Goal: Transaction & Acquisition: Purchase product/service

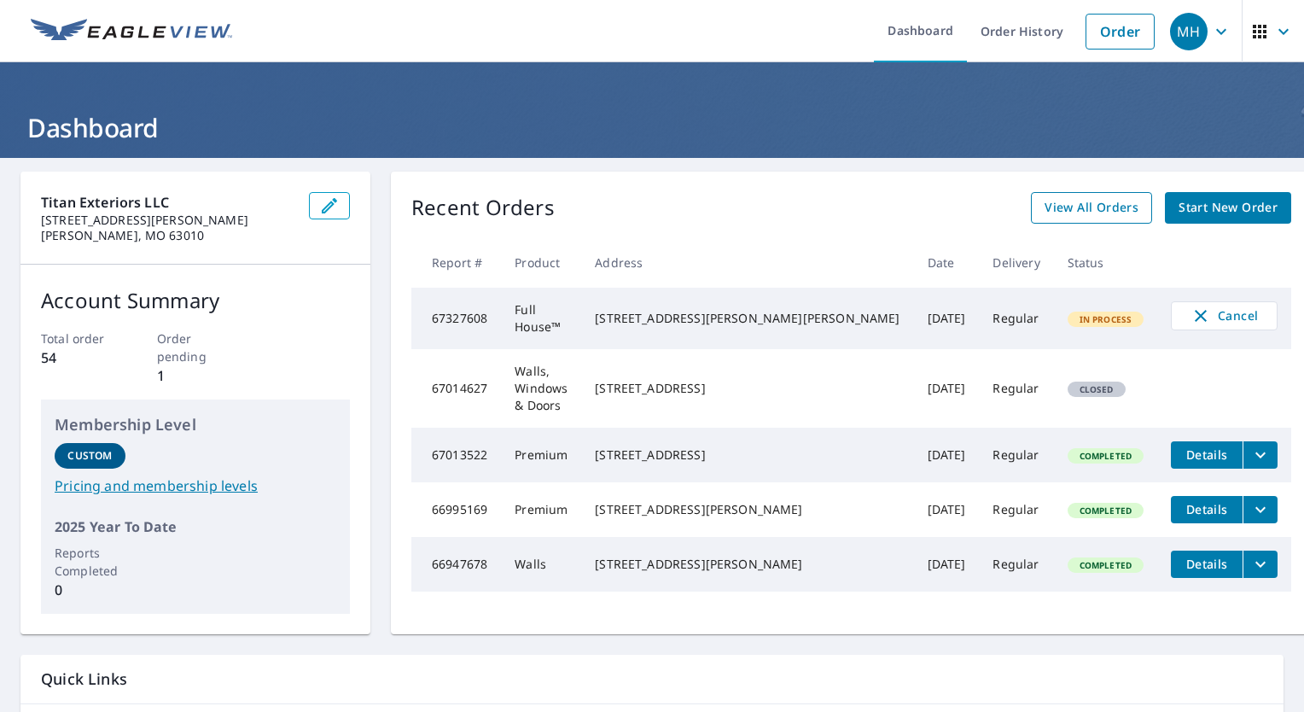
click at [1051, 207] on span "View All Orders" at bounding box center [1092, 207] width 94 height 21
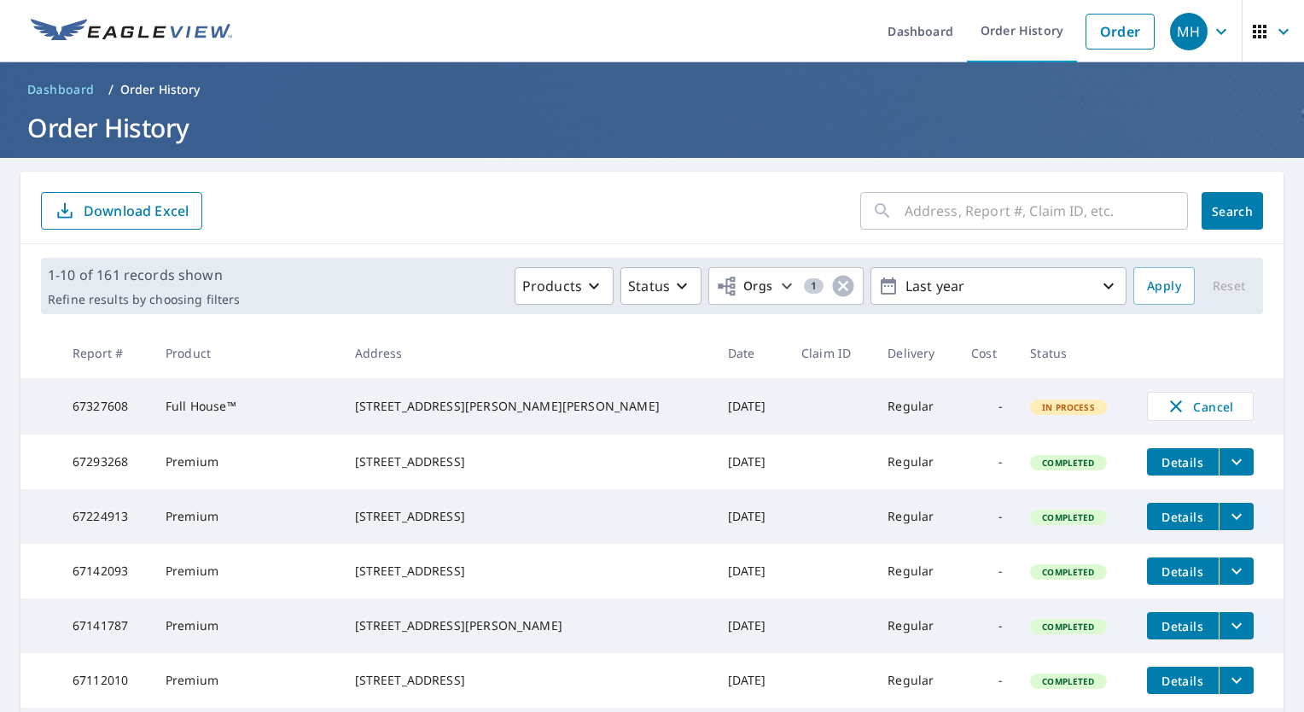
click at [935, 222] on input "text" at bounding box center [1046, 211] width 283 height 48
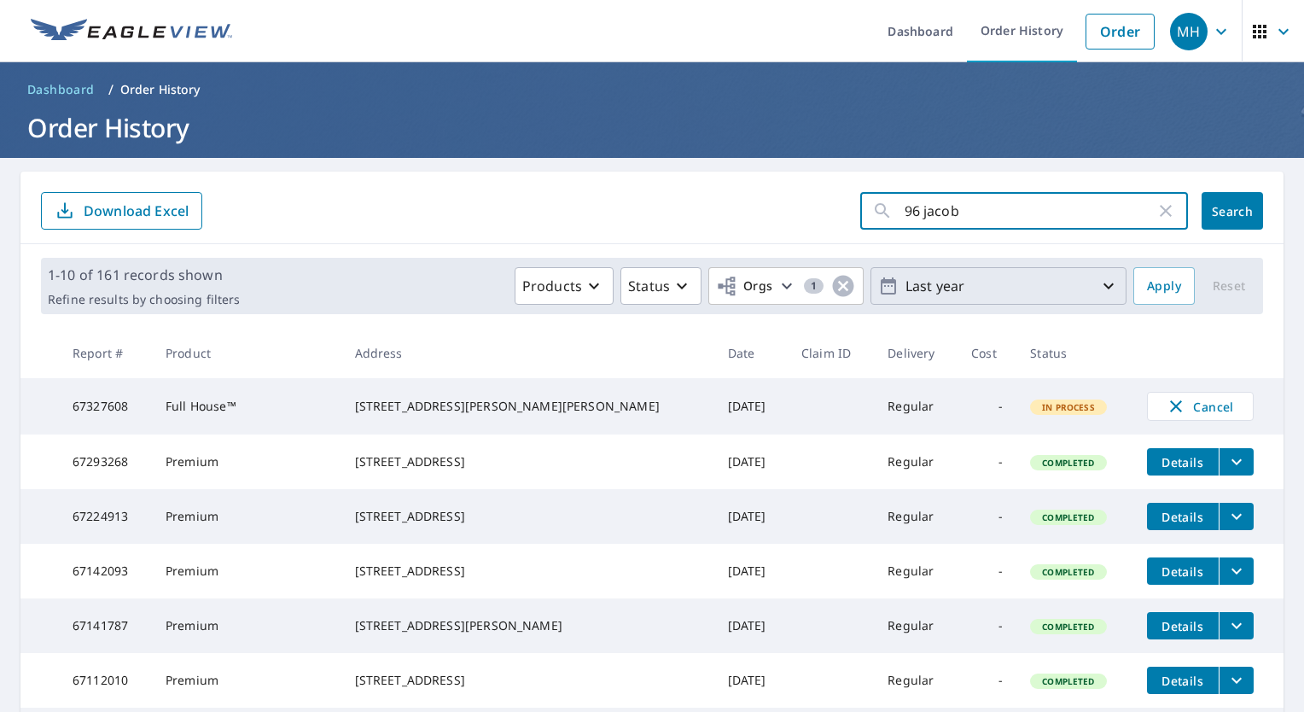
type input "96 [PERSON_NAME]"
click button "Search" at bounding box center [1232, 211] width 61 height 38
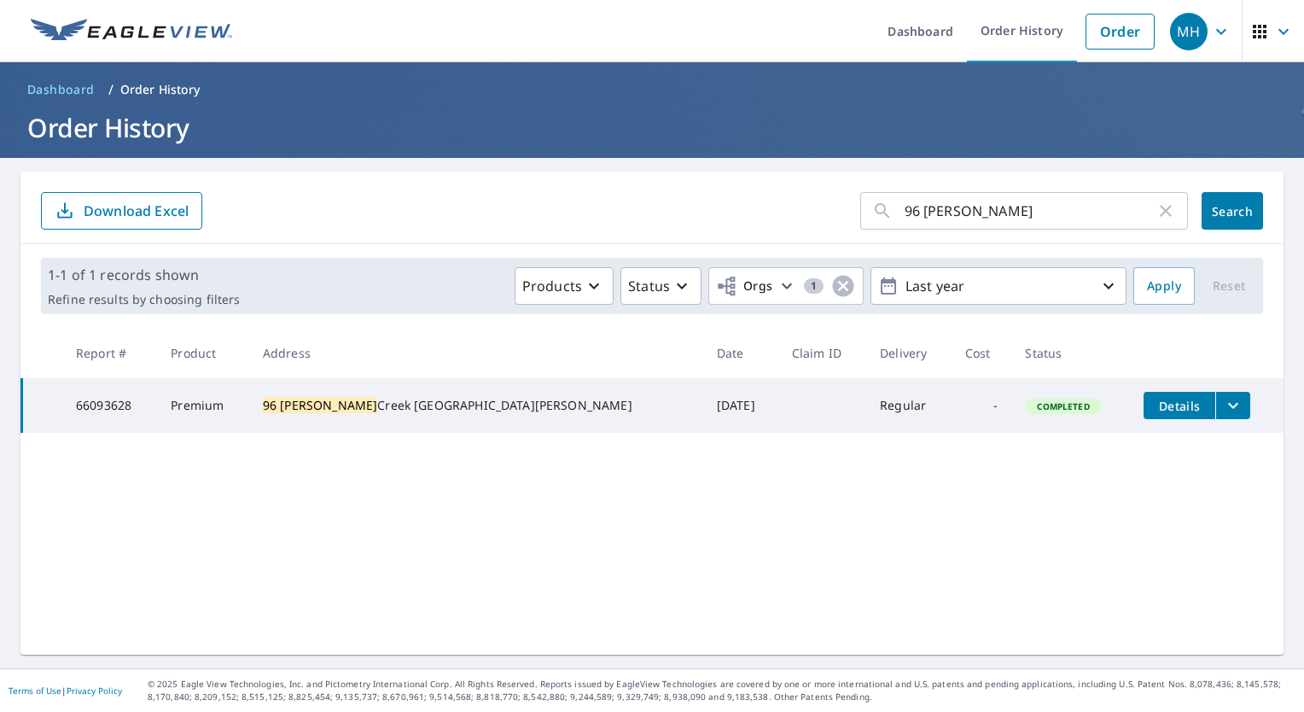
click at [338, 398] on mark "96 [PERSON_NAME]" at bounding box center [320, 405] width 114 height 16
click at [335, 397] on mark "96 [PERSON_NAME]" at bounding box center [320, 405] width 114 height 16
drag, startPoint x: 335, startPoint y: 396, endPoint x: 344, endPoint y: 412, distance: 18.3
click at [342, 412] on div "[STREET_ADDRESS][PERSON_NAME][PERSON_NAME]" at bounding box center [476, 405] width 427 height 17
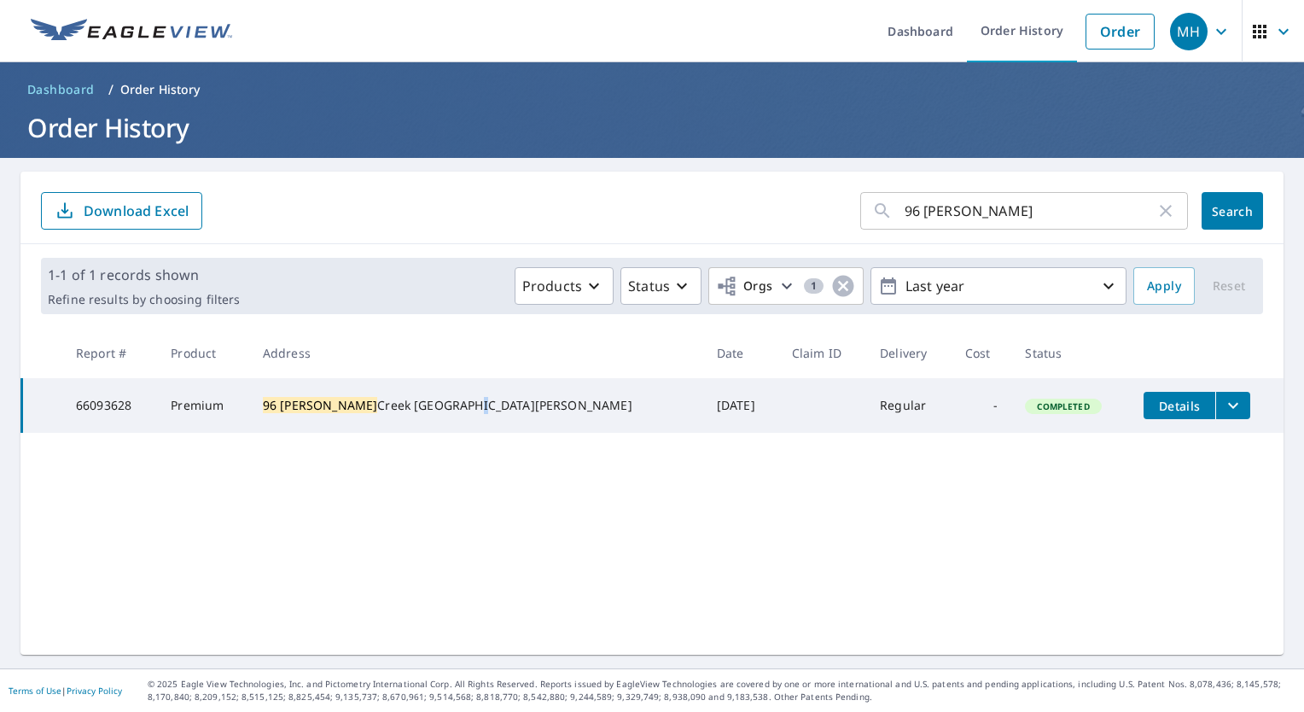
click at [344, 412] on div "[STREET_ADDRESS][PERSON_NAME][PERSON_NAME]" at bounding box center [476, 405] width 427 height 17
click at [346, 411] on div "[STREET_ADDRESS][PERSON_NAME][PERSON_NAME]" at bounding box center [476, 405] width 427 height 17
drag, startPoint x: 346, startPoint y: 411, endPoint x: 354, endPoint y: 412, distance: 8.6
click at [352, 412] on div "[STREET_ADDRESS][PERSON_NAME][PERSON_NAME]" at bounding box center [476, 405] width 427 height 17
click at [354, 412] on div "[STREET_ADDRESS][PERSON_NAME][PERSON_NAME]" at bounding box center [476, 405] width 427 height 17
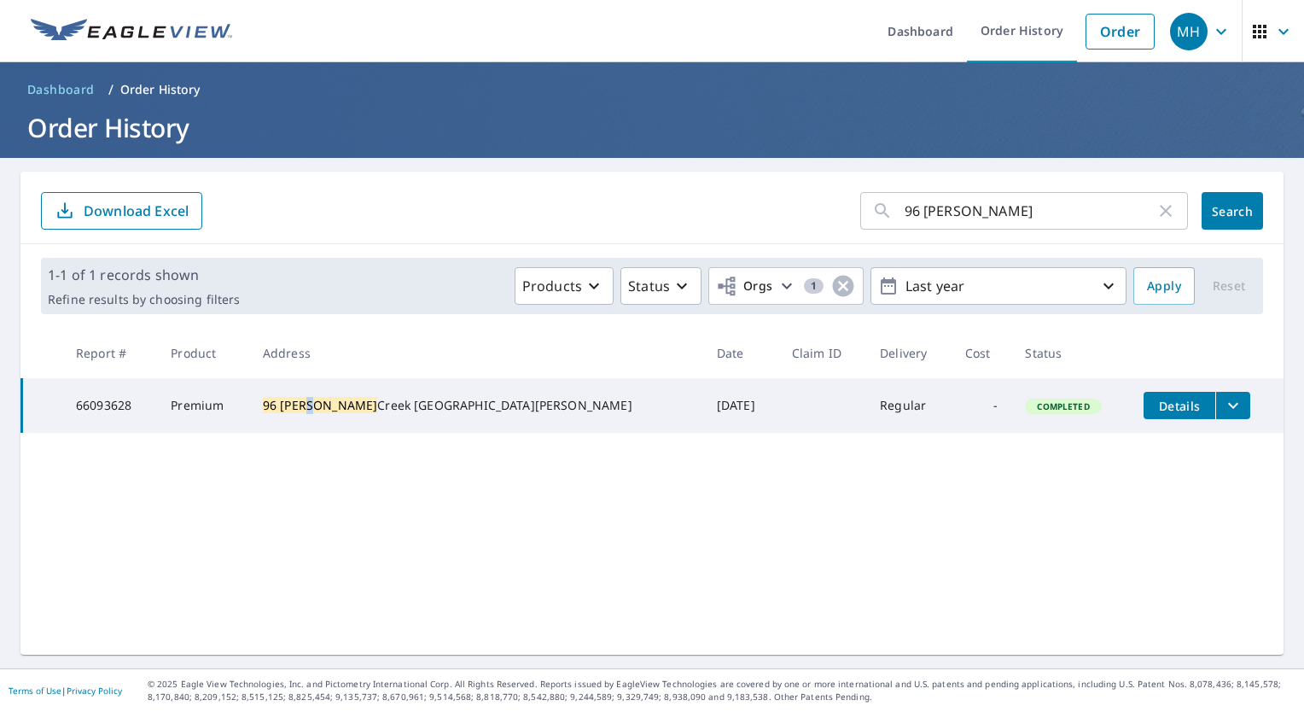
click at [352, 381] on td "[STREET_ADDRESS][PERSON_NAME][PERSON_NAME]" at bounding box center [476, 405] width 454 height 55
drag, startPoint x: 352, startPoint y: 381, endPoint x: 342, endPoint y: 398, distance: 19.2
click at [342, 398] on mark "96 [PERSON_NAME]" at bounding box center [320, 405] width 114 height 16
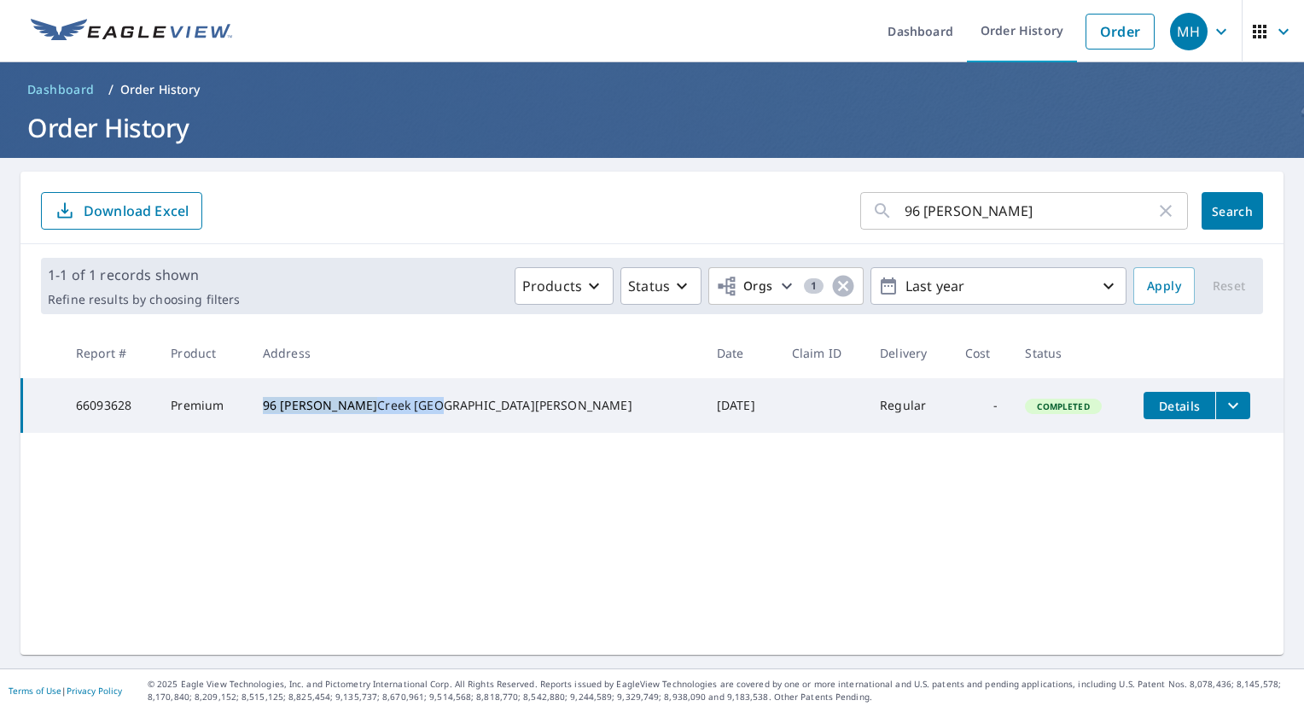
click at [346, 398] on mark "96 [PERSON_NAME]" at bounding box center [320, 405] width 114 height 16
copy div "[STREET_ADDRESS][PERSON_NAME]"
click at [371, 414] on div "[STREET_ADDRESS][PERSON_NAME][PERSON_NAME]" at bounding box center [476, 405] width 427 height 17
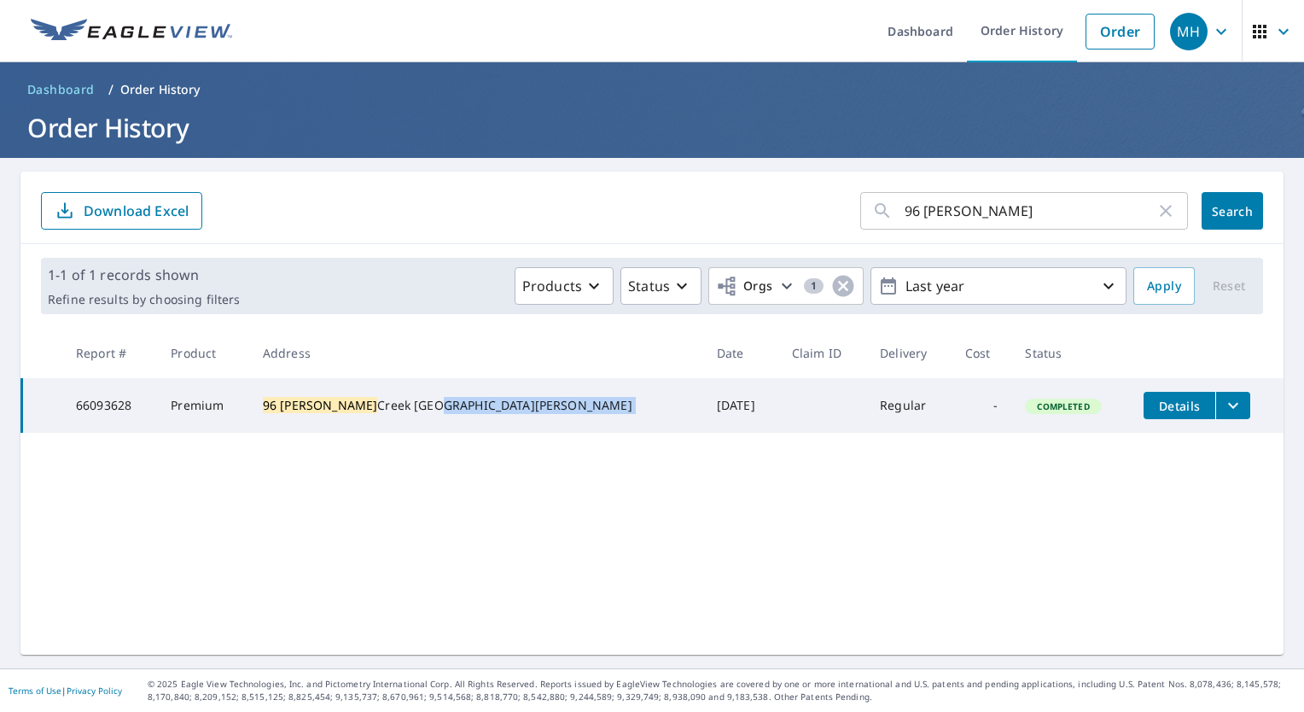
click at [371, 414] on div "[STREET_ADDRESS][PERSON_NAME][PERSON_NAME]" at bounding box center [476, 405] width 427 height 17
drag, startPoint x: 371, startPoint y: 416, endPoint x: 375, endPoint y: 406, distance: 10.0
click at [375, 406] on div "[STREET_ADDRESS][PERSON_NAME][PERSON_NAME]" at bounding box center [476, 405] width 427 height 17
click at [366, 398] on div "[STREET_ADDRESS][PERSON_NAME][PERSON_NAME]" at bounding box center [476, 405] width 427 height 17
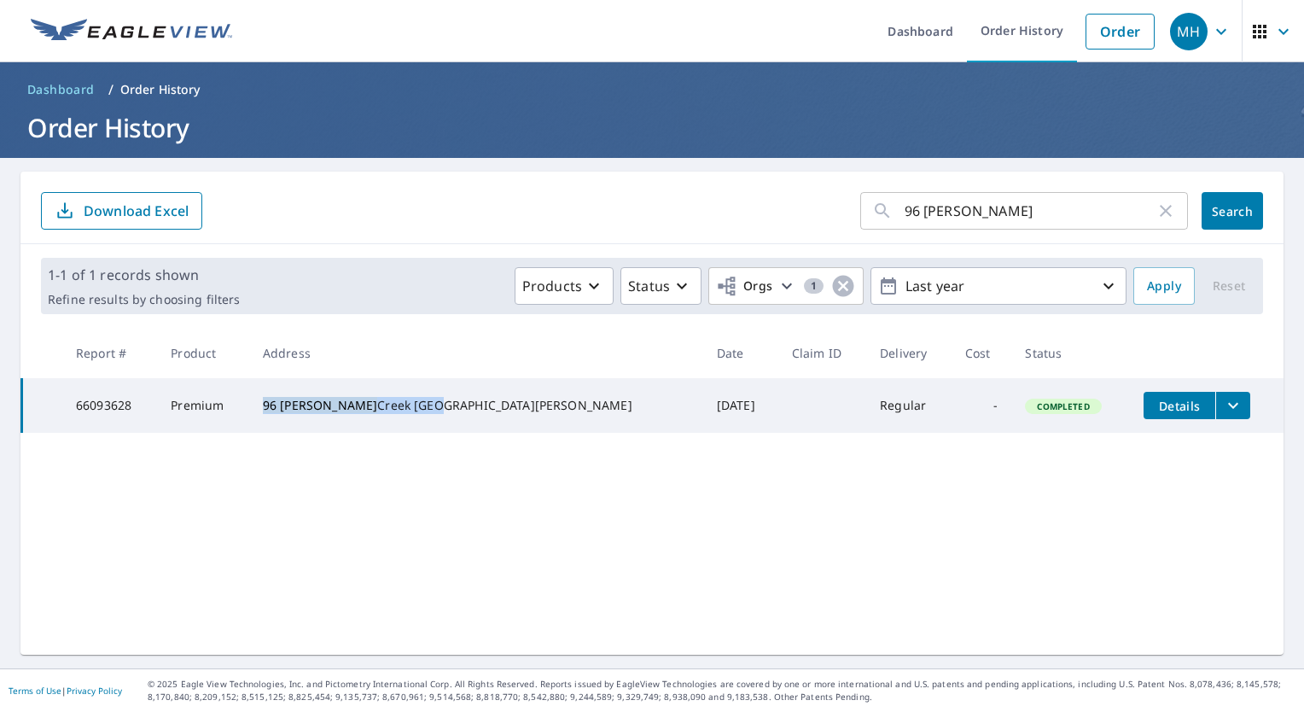
click at [366, 398] on div "[STREET_ADDRESS][PERSON_NAME][PERSON_NAME]" at bounding box center [476, 405] width 427 height 17
drag, startPoint x: 366, startPoint y: 398, endPoint x: 349, endPoint y: 398, distance: 17.1
copy div "[STREET_ADDRESS][PERSON_NAME]"
click at [894, 30] on link "Dashboard" at bounding box center [920, 31] width 93 height 62
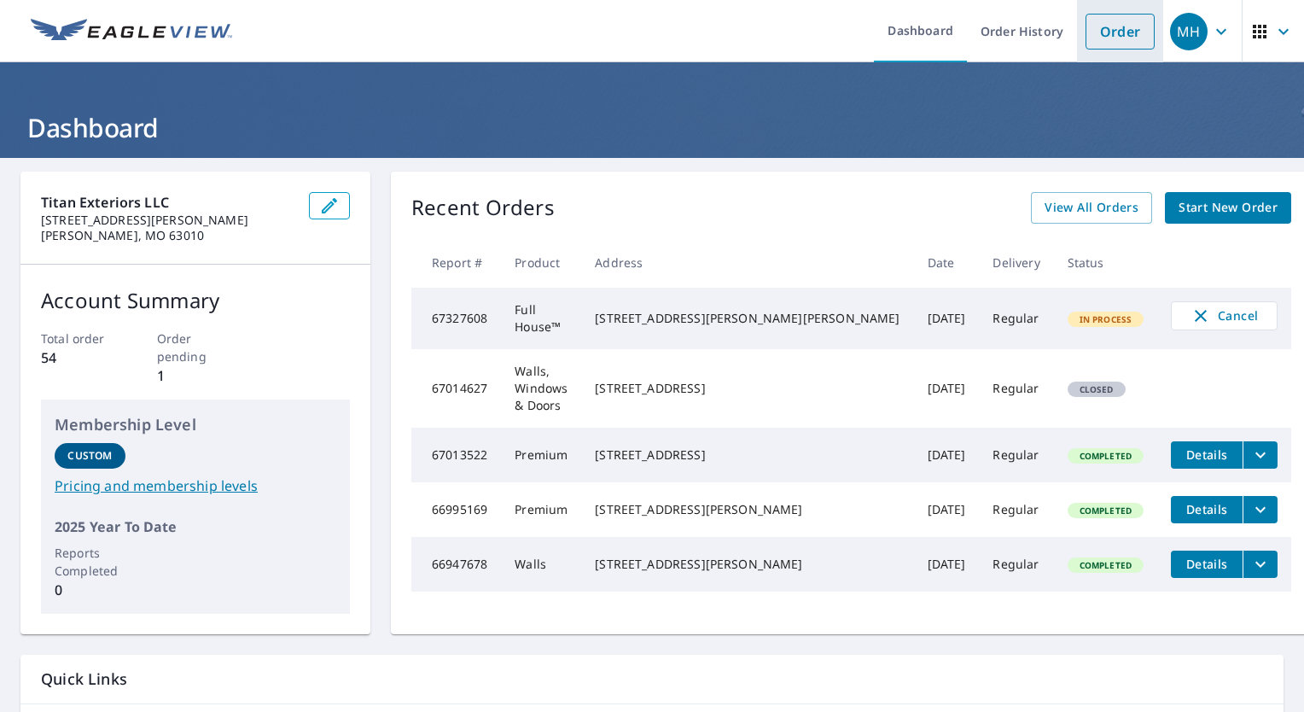
click at [1102, 30] on link "Order" at bounding box center [1120, 32] width 69 height 36
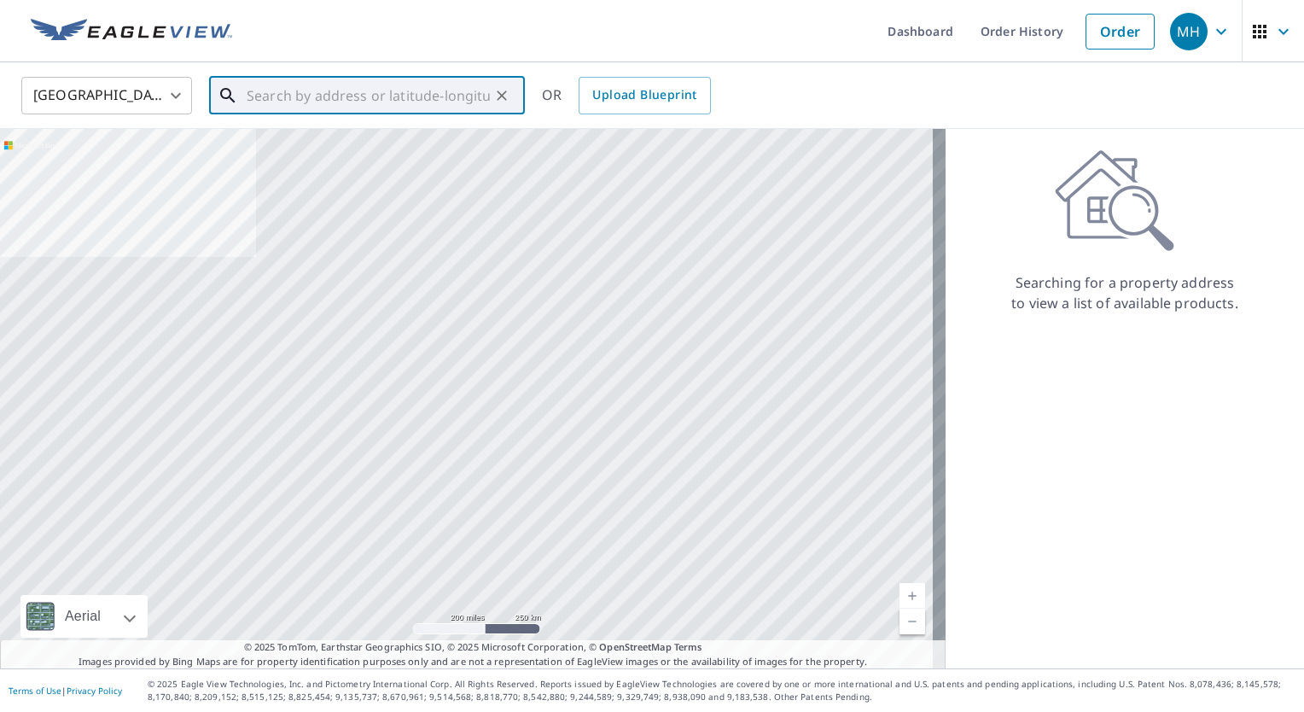
click at [366, 102] on input "text" at bounding box center [368, 96] width 243 height 48
paste input "[STREET_ADDRESS][PERSON_NAME]"
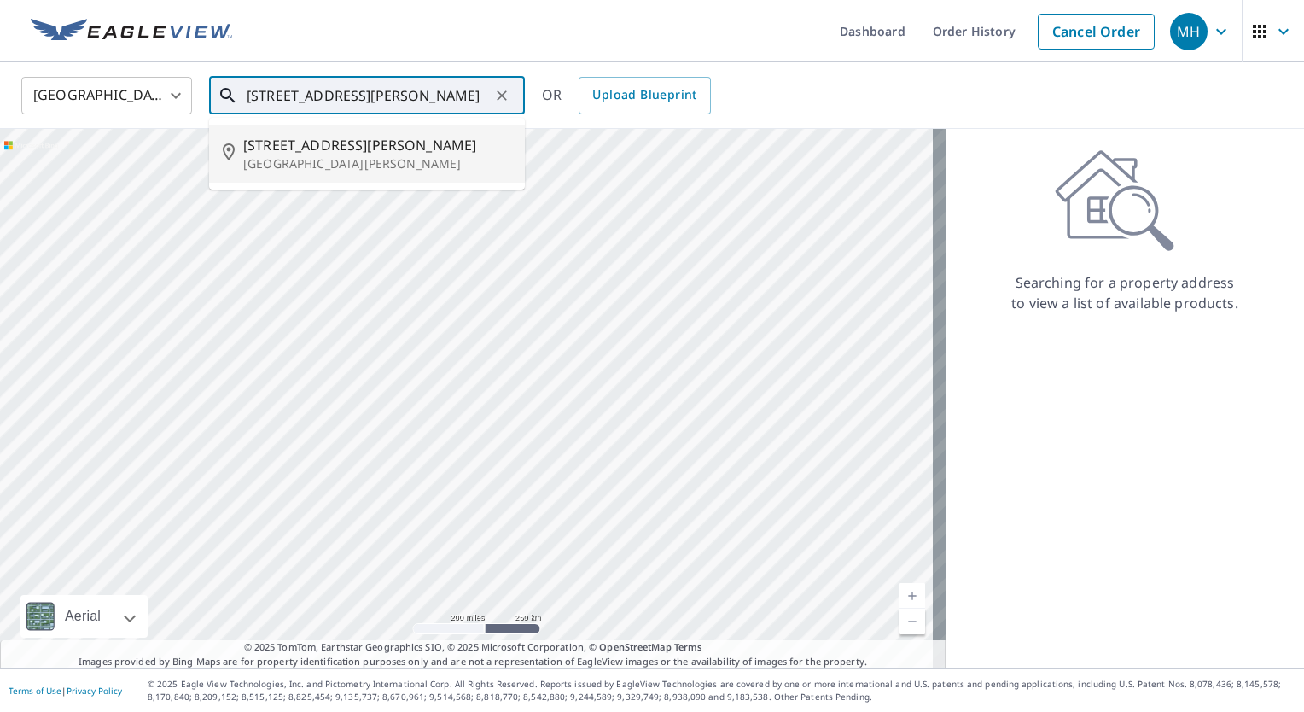
click at [340, 162] on p "[GEOGRAPHIC_DATA][PERSON_NAME]" at bounding box center [377, 163] width 268 height 17
type input "[STREET_ADDRESS][PERSON_NAME][PERSON_NAME]"
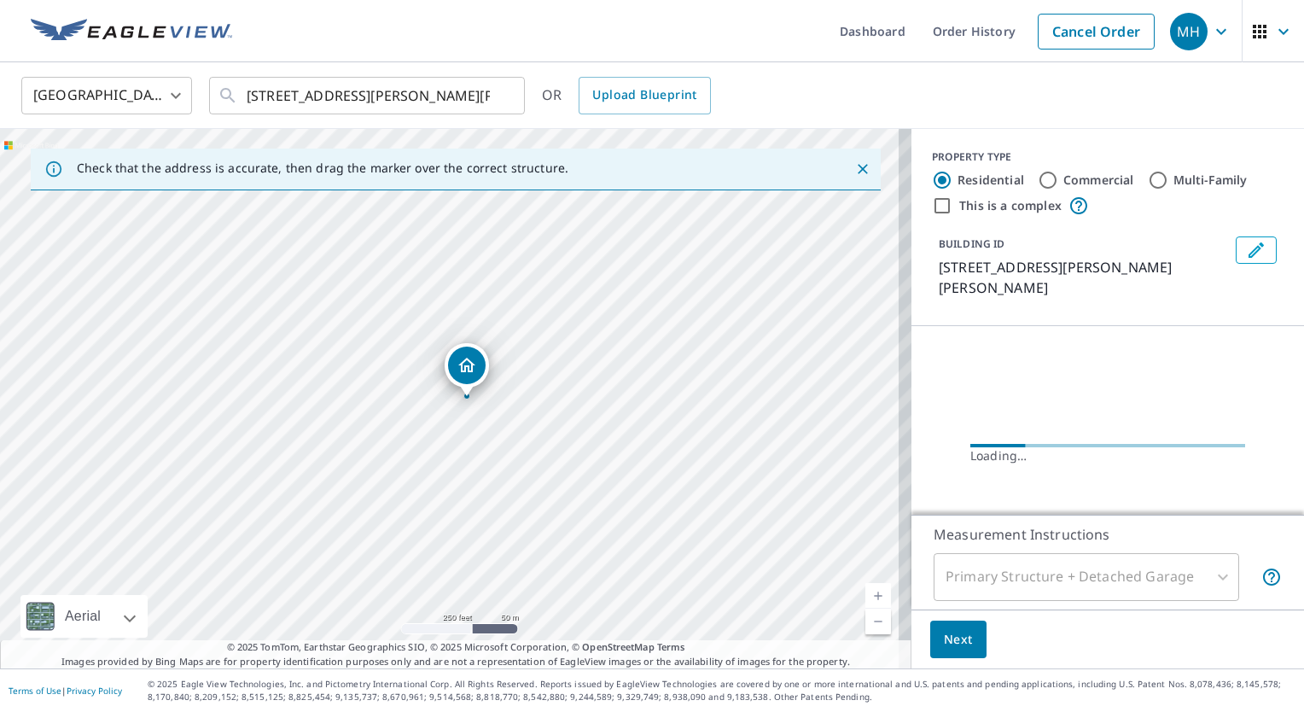
click at [1003, 276] on p "[STREET_ADDRESS][PERSON_NAME][PERSON_NAME]" at bounding box center [1084, 277] width 290 height 41
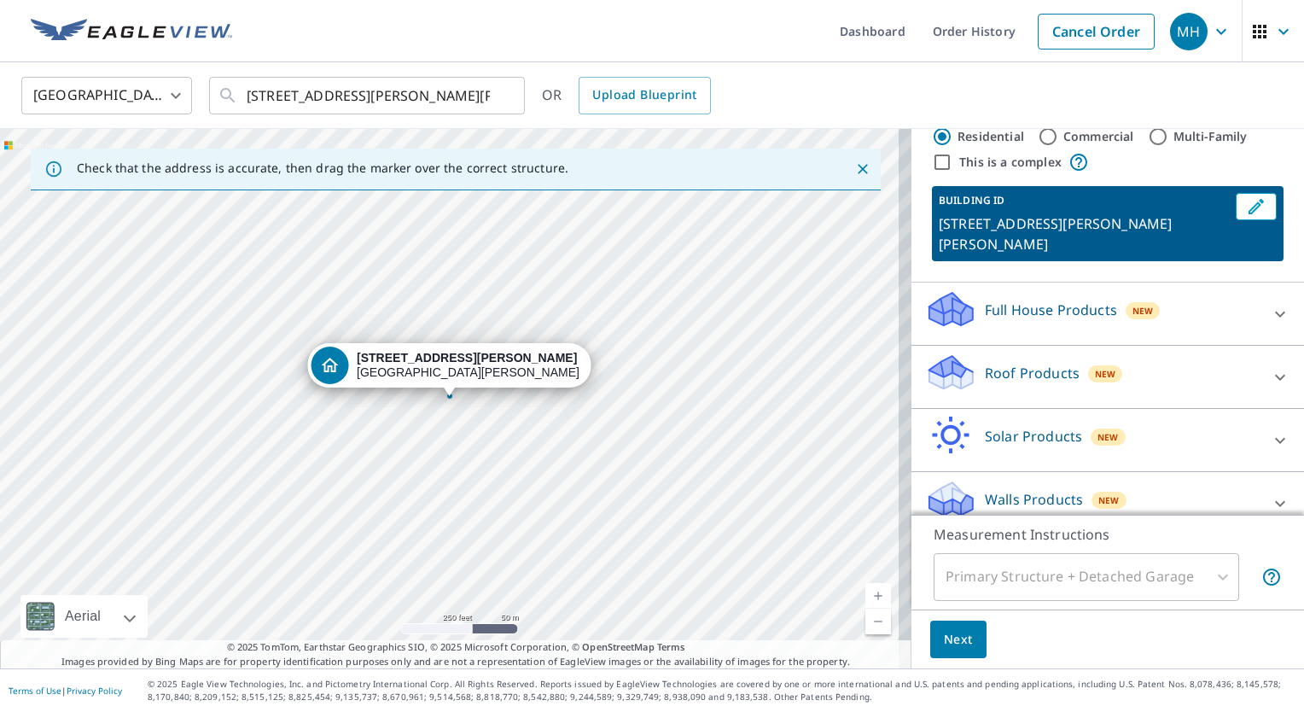
scroll to position [62, 0]
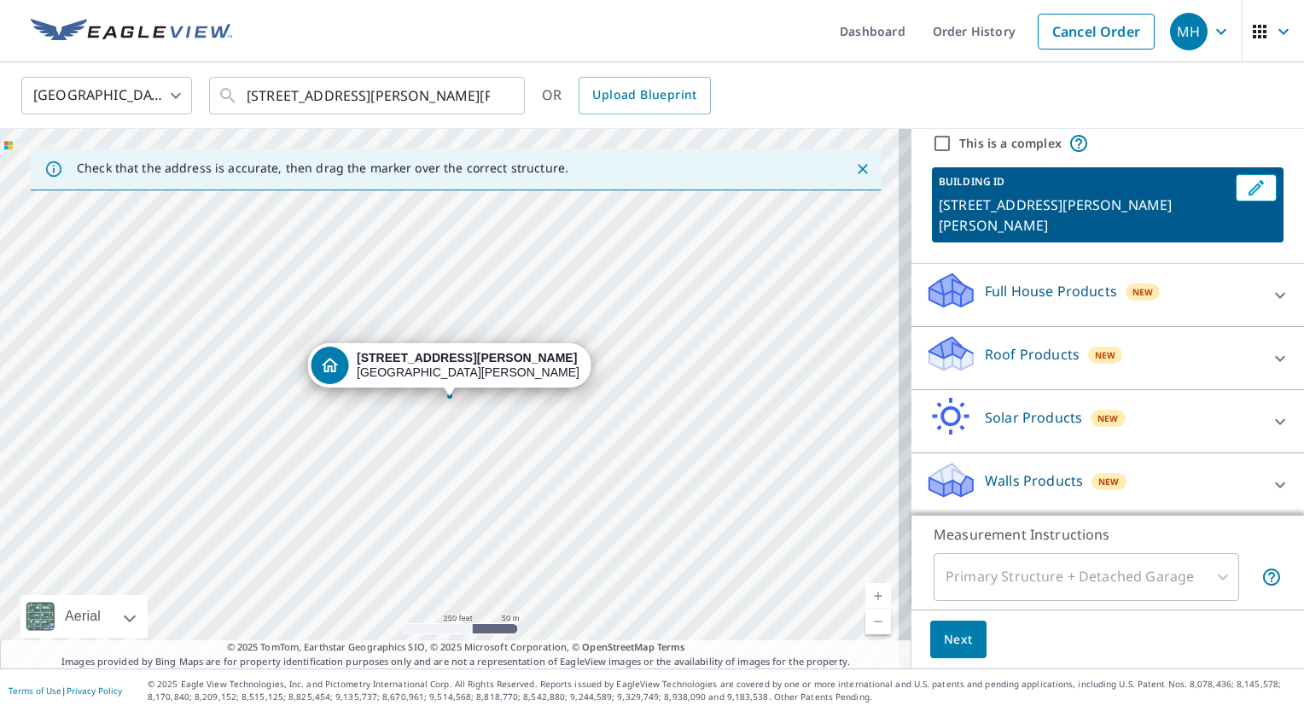
click at [1000, 473] on p "Walls Products" at bounding box center [1034, 480] width 98 height 20
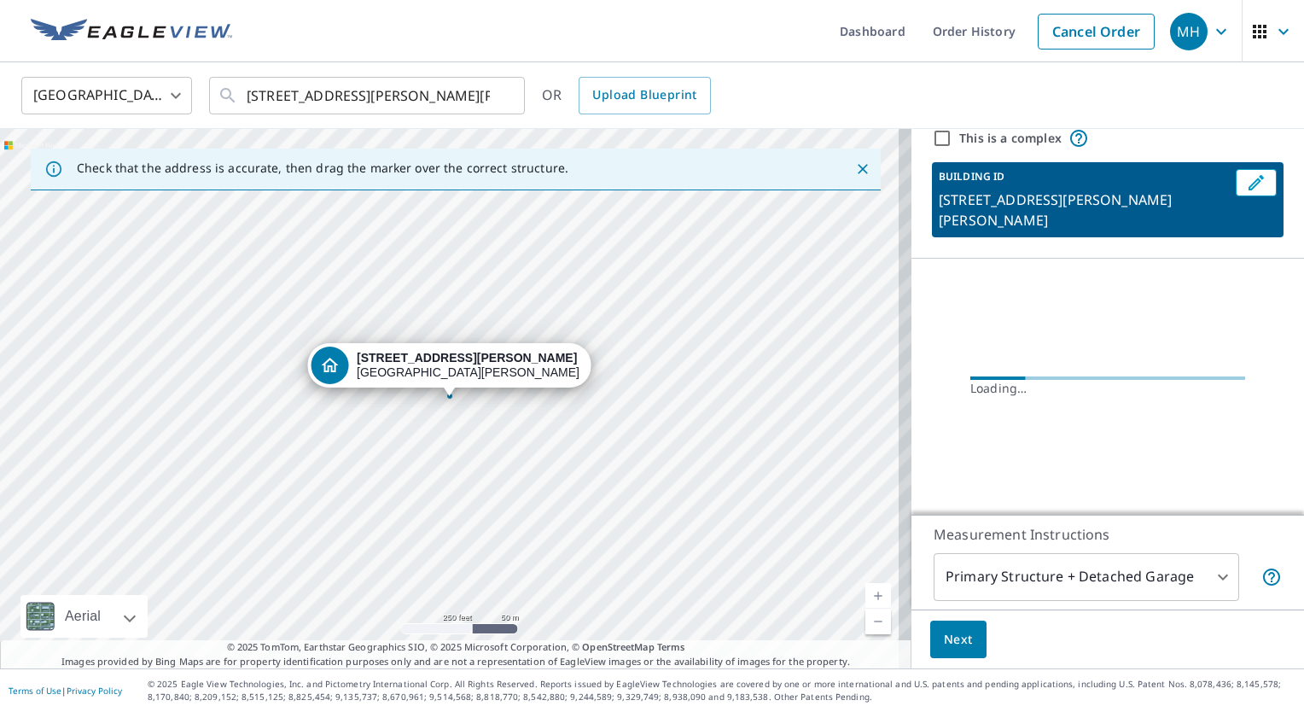
scroll to position [67, 0]
click at [987, 426] on div "Loading…" at bounding box center [1107, 387] width 393 height 256
click at [975, 206] on p "[STREET_ADDRESS][PERSON_NAME][PERSON_NAME]" at bounding box center [1084, 210] width 290 height 41
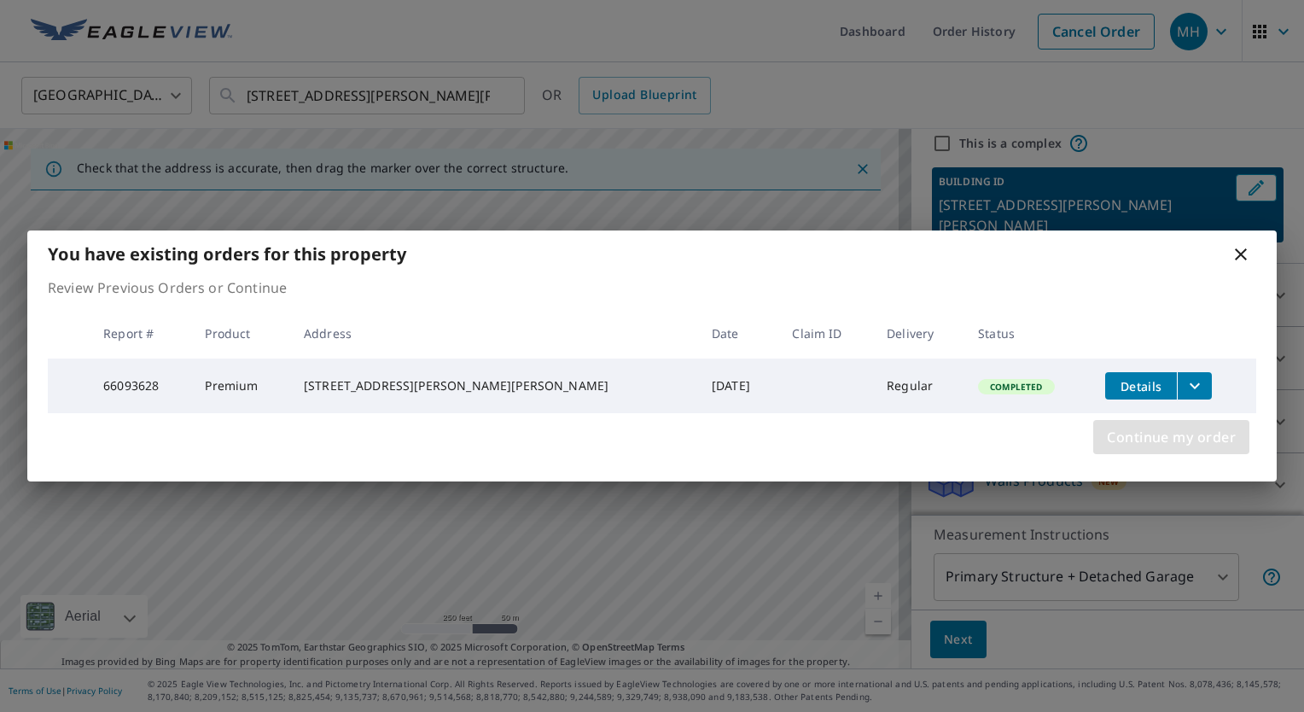
click at [1192, 436] on span "Continue my order" at bounding box center [1171, 437] width 129 height 24
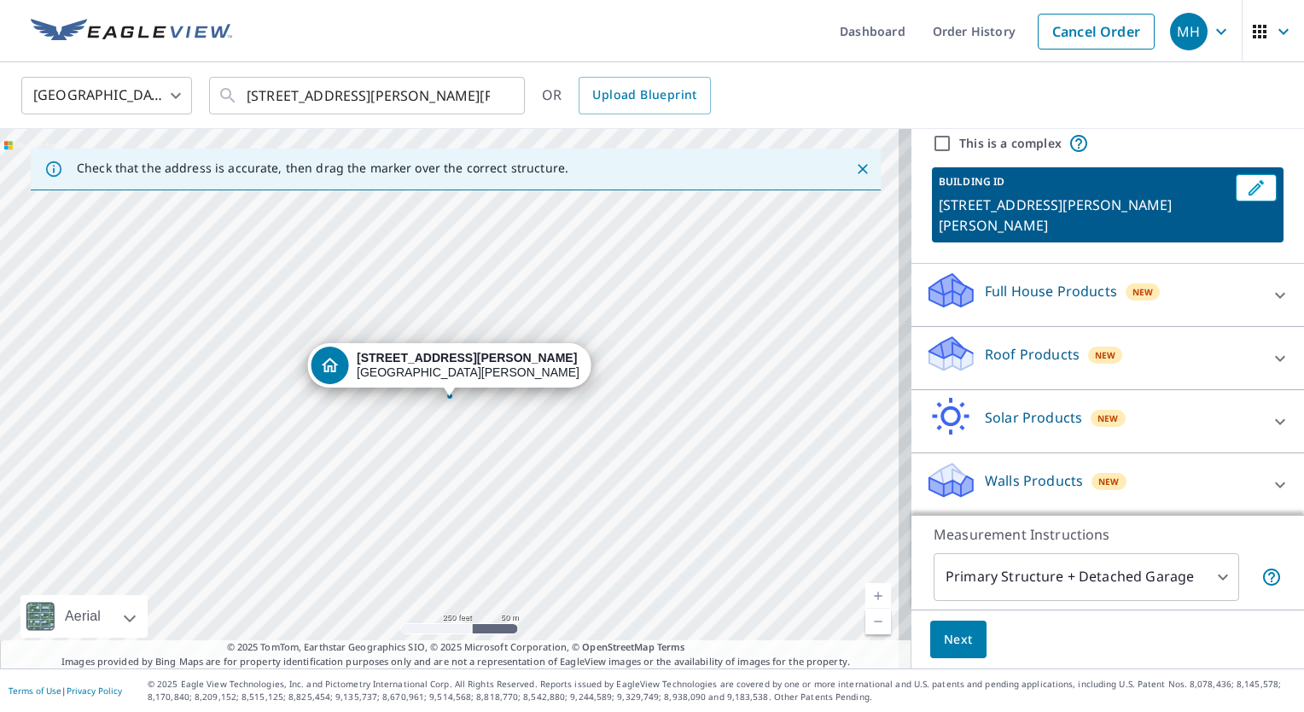
click at [969, 470] on div "Walls Products New" at bounding box center [1092, 484] width 335 height 49
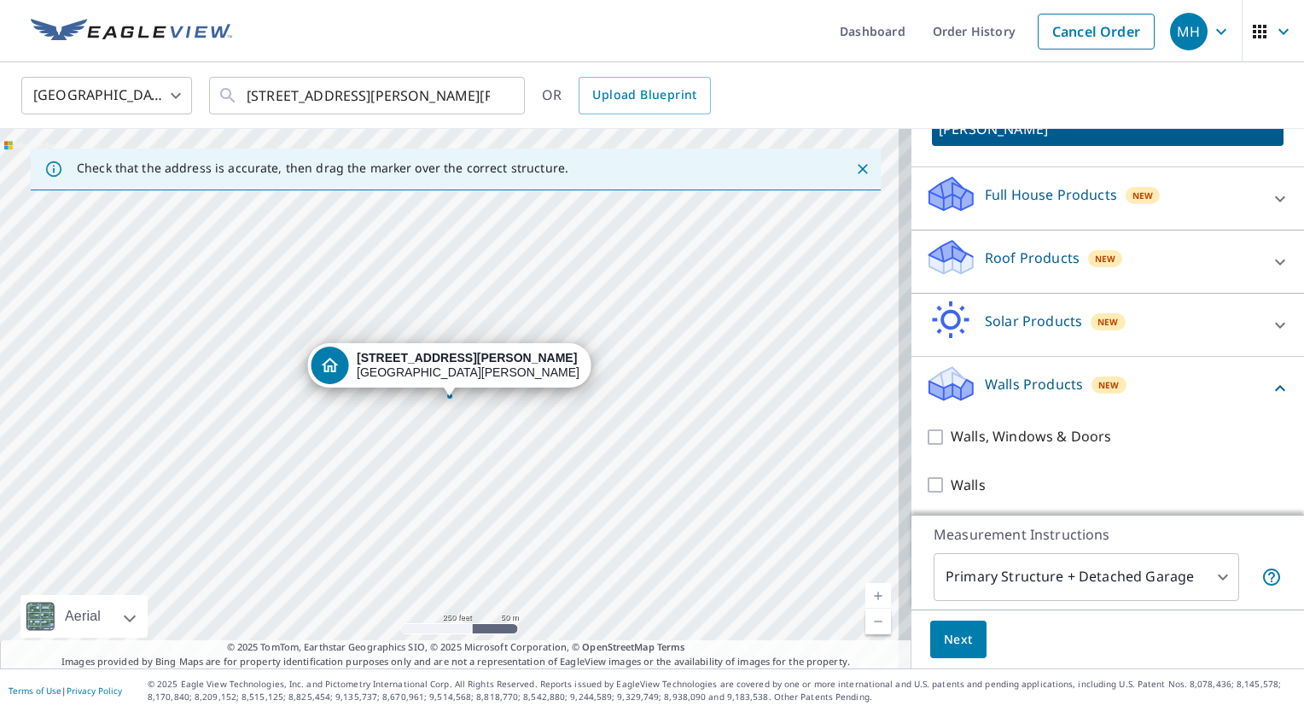
click at [1011, 418] on div "Walls, Windows & Doors" at bounding box center [1107, 436] width 365 height 49
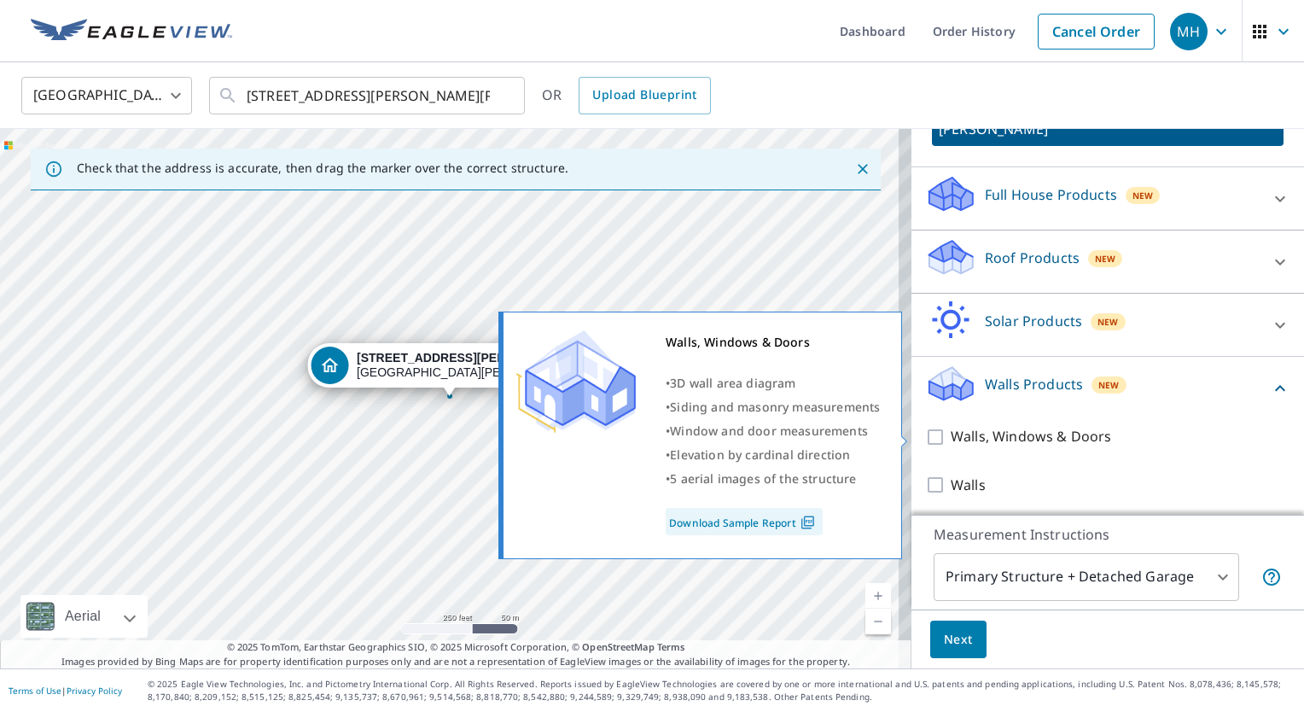
click at [987, 436] on p "Walls, Windows & Doors" at bounding box center [1031, 436] width 160 height 21
click at [951, 436] on input "Walls, Windows & Doors" at bounding box center [938, 437] width 26 height 20
checkbox input "true"
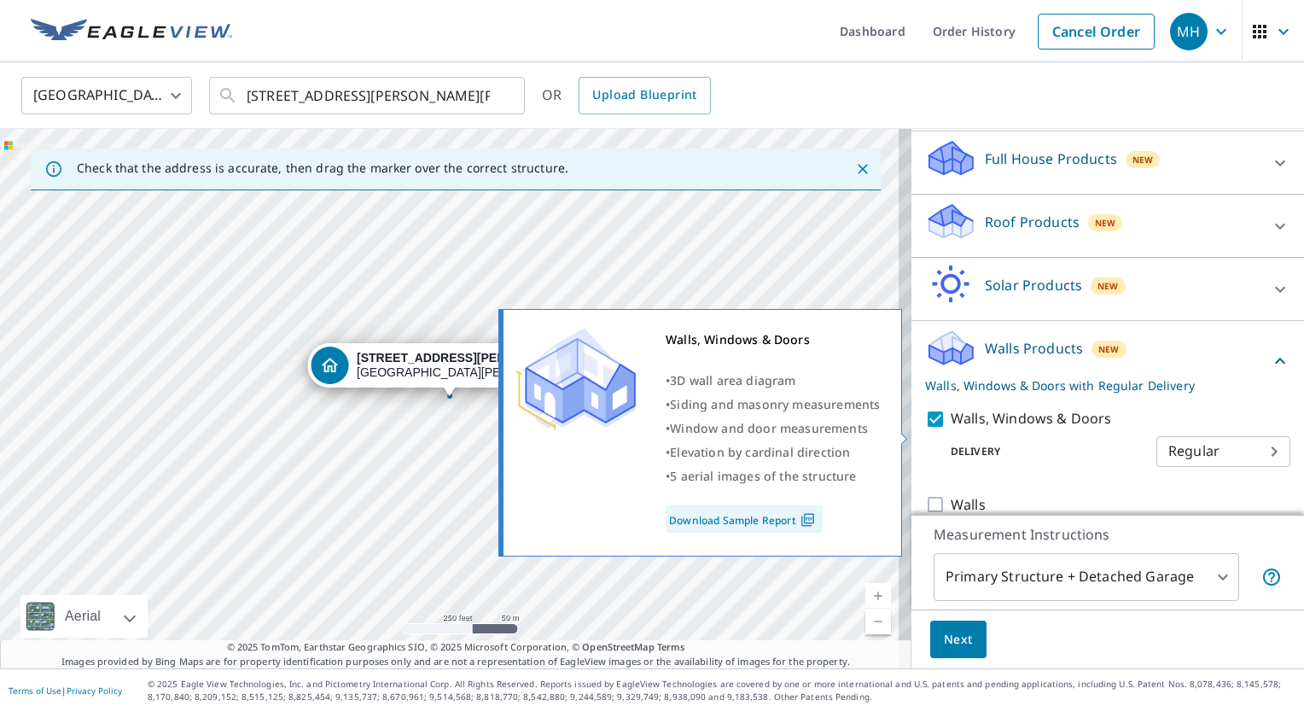
scroll to position [214, 0]
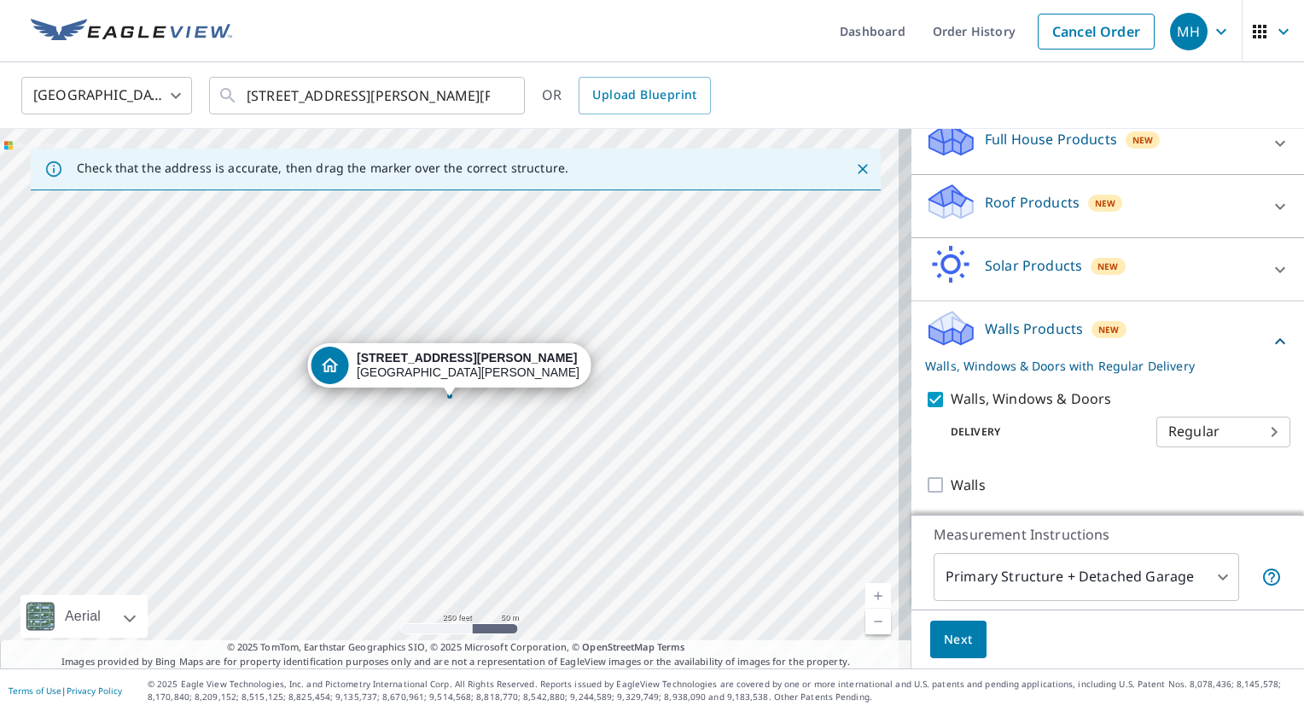
click at [945, 634] on span "Next" at bounding box center [958, 639] width 29 height 21
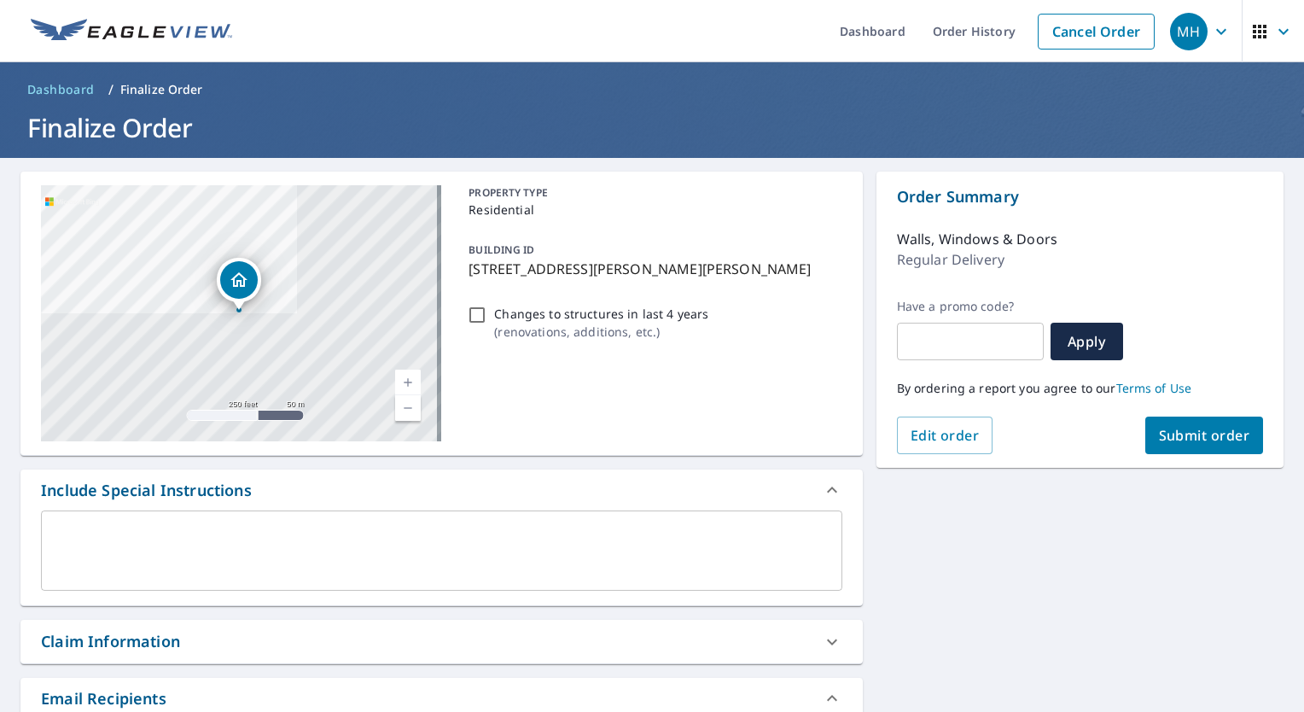
click at [1170, 442] on span "Submit order" at bounding box center [1204, 435] width 91 height 19
checkbox input "true"
